Goal: Obtain resource: Download file/media

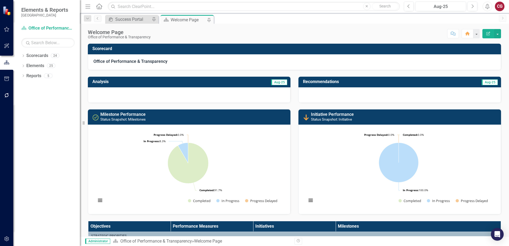
click at [500, 7] on div "CG" at bounding box center [500, 7] width 10 height 10
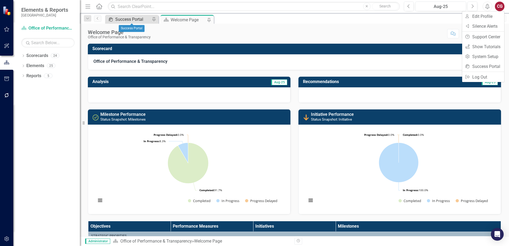
click at [125, 20] on div "Success Portal" at bounding box center [132, 19] width 35 height 7
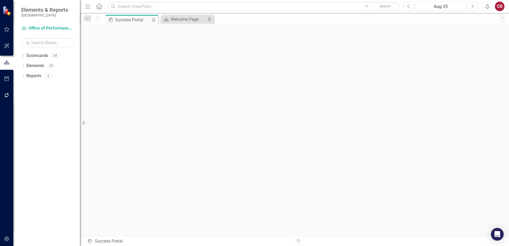
scroll to position [2, 0]
click at [24, 55] on icon "Dropdown" at bounding box center [23, 56] width 4 height 3
click at [26, 65] on icon "Dropdown" at bounding box center [26, 65] width 4 height 3
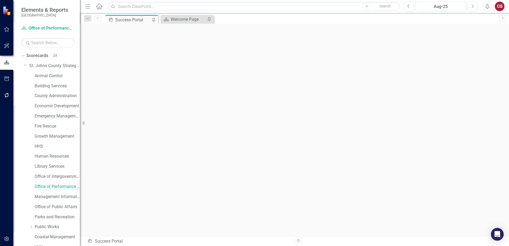
click at [48, 187] on link "Office of Performance & Transparency" at bounding box center [57, 187] width 45 height 6
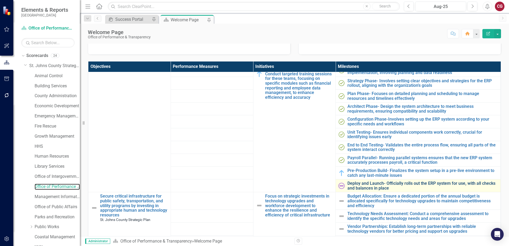
scroll to position [399, 0]
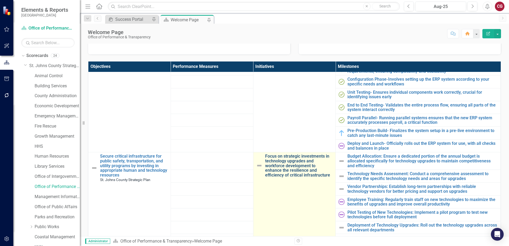
click at [302, 162] on link "Focus on strategic investments in technology upgrades and workforce development…" at bounding box center [299, 165] width 68 height 23
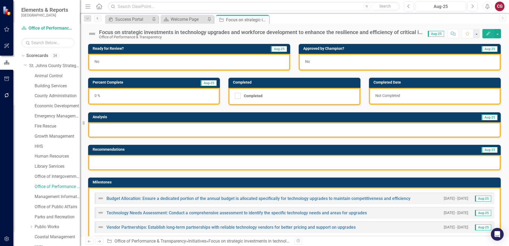
click at [96, 19] on icon "Previous" at bounding box center [98, 18] width 4 height 3
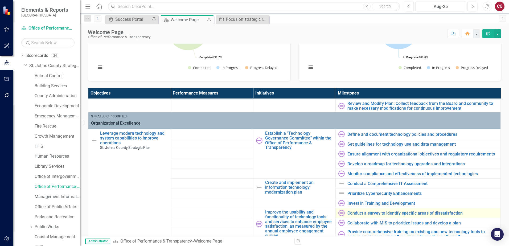
scroll to position [172, 0]
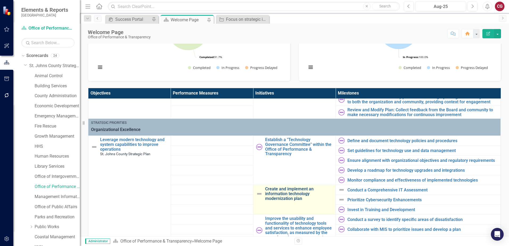
click at [281, 190] on link "Create and implement an information technology modernization plan" at bounding box center [299, 194] width 68 height 14
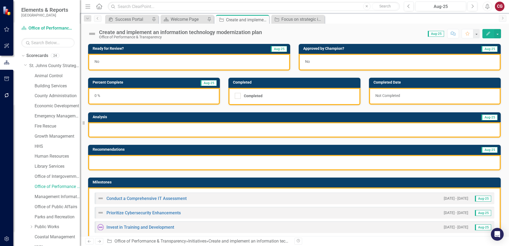
click at [132, 34] on div "Create and implement an information technology modernization plan" at bounding box center [180, 32] width 163 height 6
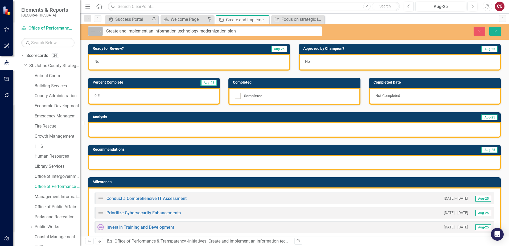
click at [100, 30] on icon "Expand" at bounding box center [99, 31] width 5 height 4
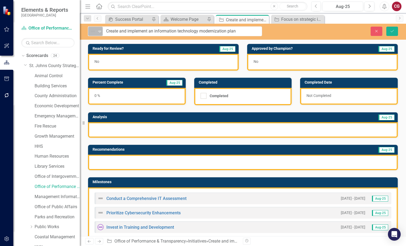
click at [100, 32] on icon "Expand" at bounding box center [99, 31] width 5 height 4
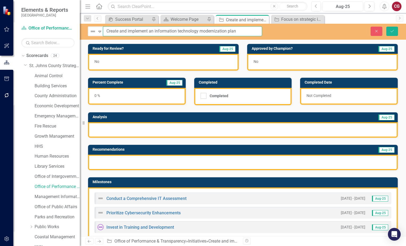
click at [142, 36] on input "Create and implement an information technology modernization plan" at bounding box center [182, 31] width 159 height 10
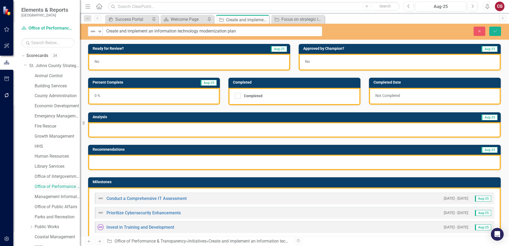
click at [58, 184] on link "Office of Performance & Transparency" at bounding box center [57, 187] width 45 height 6
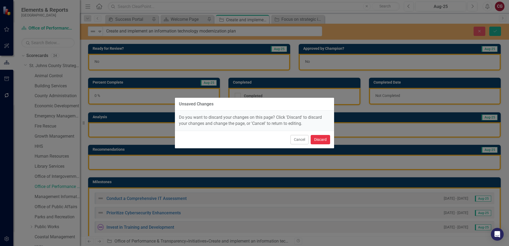
click at [330, 137] on button "Discard" at bounding box center [320, 139] width 19 height 9
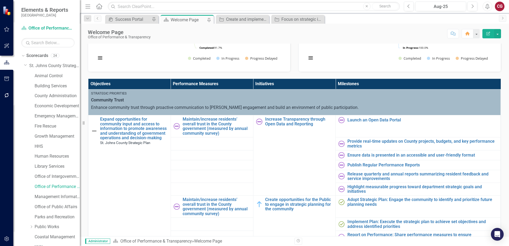
scroll to position [133, 0]
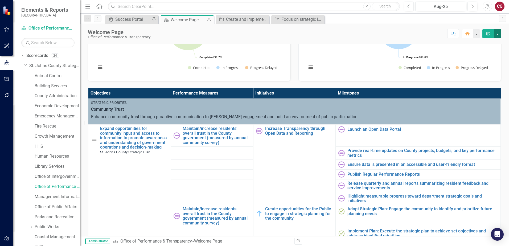
click at [499, 34] on button "button" at bounding box center [497, 33] width 7 height 9
click at [489, 73] on link "PDF Export to PDF" at bounding box center [478, 75] width 43 height 10
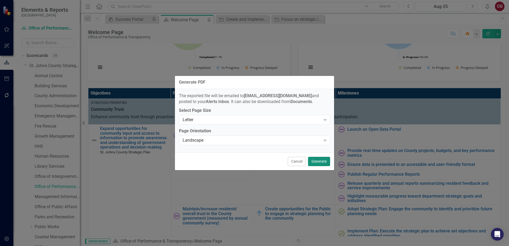
click at [314, 162] on button "Generate" at bounding box center [319, 161] width 22 height 9
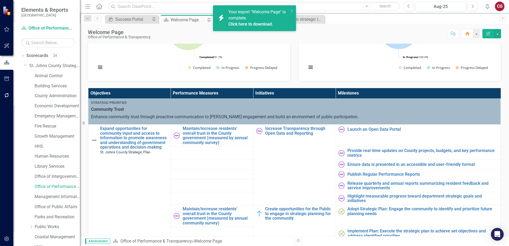
click at [265, 23] on link "Click here to download." at bounding box center [250, 24] width 45 height 5
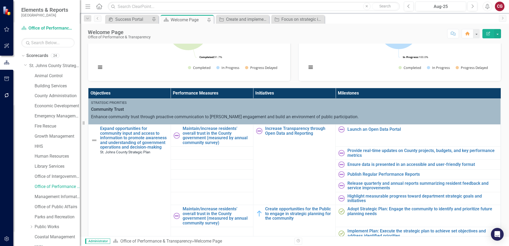
click at [497, 7] on div "CG" at bounding box center [500, 7] width 10 height 10
